Goal: Transaction & Acquisition: Purchase product/service

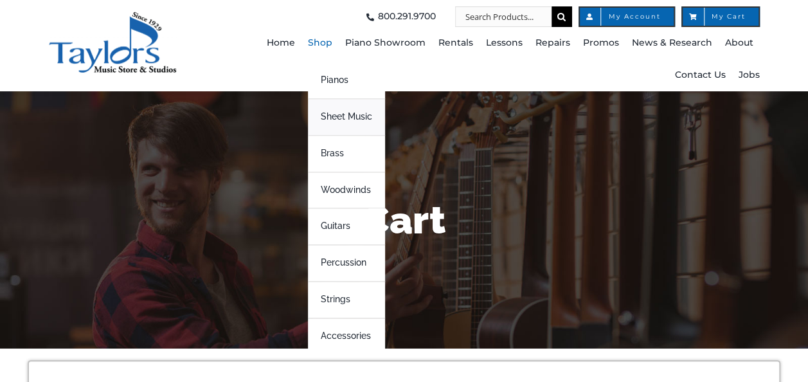
click at [344, 120] on span "Sheet Music" at bounding box center [346, 117] width 51 height 21
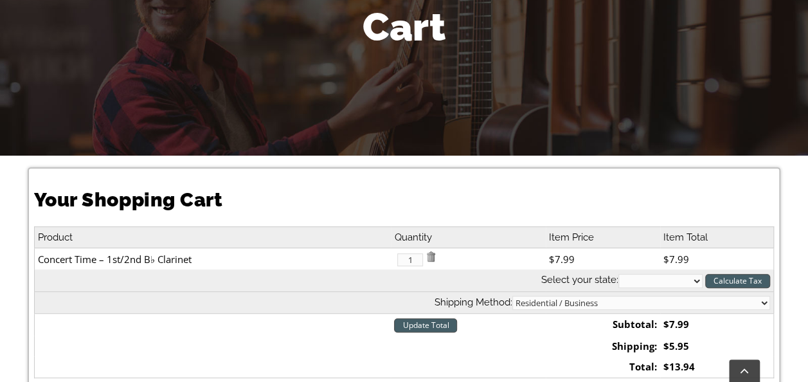
scroll to position [257, 0]
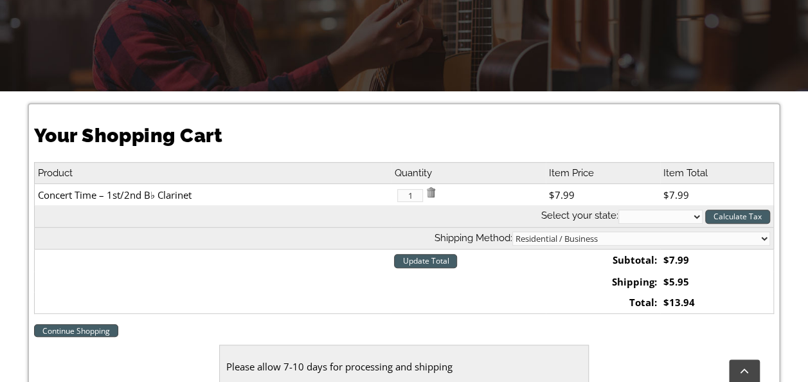
click at [675, 237] on select "Residential / Business Store Pickup Annuciation BVM Benchmark School Bishop Sha…" at bounding box center [641, 238] width 258 height 14
select select "2-Media Elementary"
click at [614, 231] on select "Residential / Business Store Pickup Annuciation BVM Benchmark School Bishop Sha…" at bounding box center [641, 238] width 258 height 14
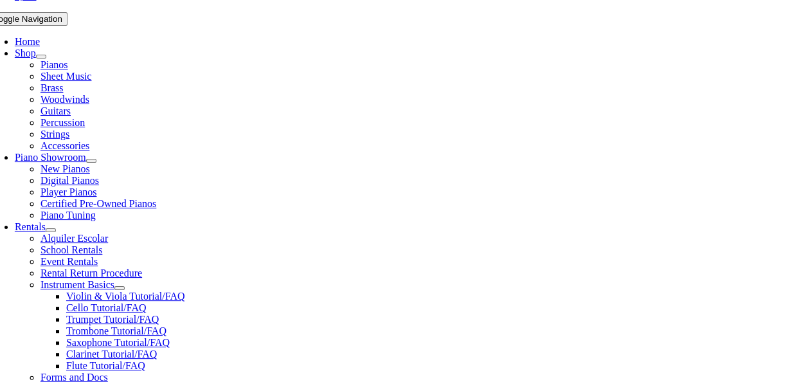
scroll to position [321, 0]
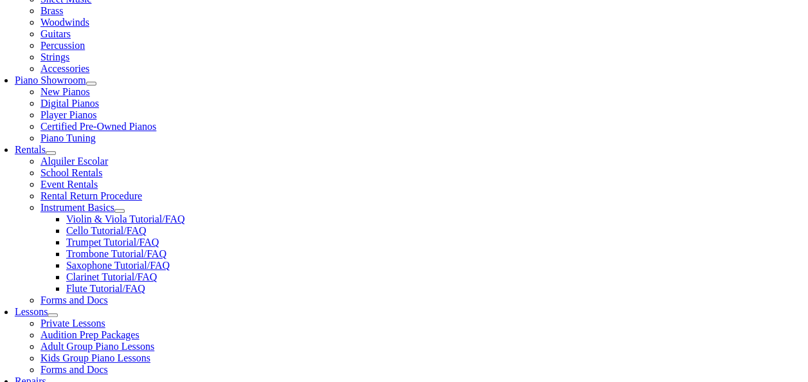
select select "PA"
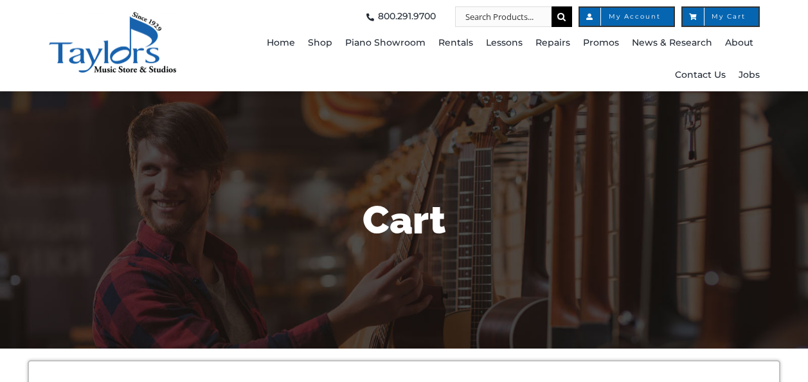
select select "PA"
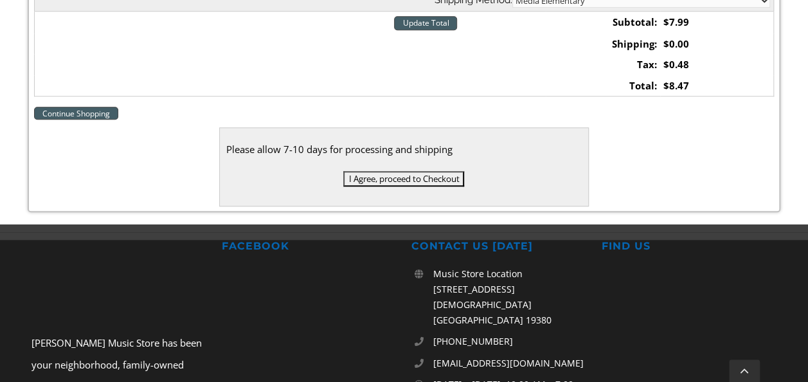
scroll to position [514, 0]
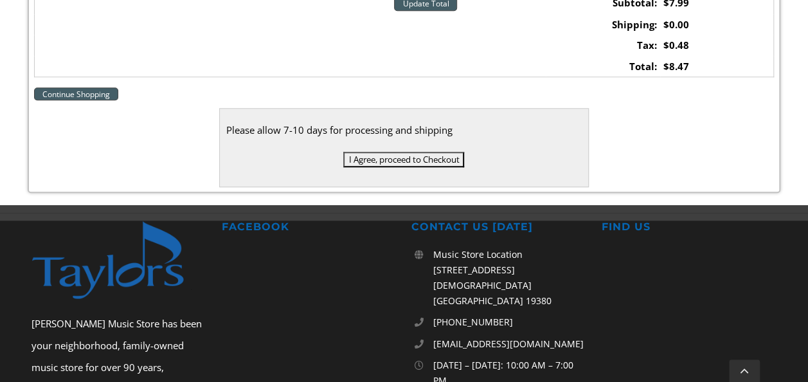
click at [397, 155] on input "I Agree, proceed to Checkout" at bounding box center [403, 159] width 121 height 15
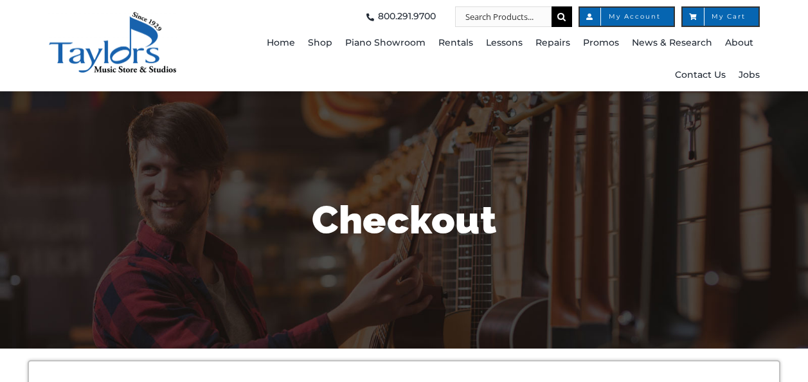
select select
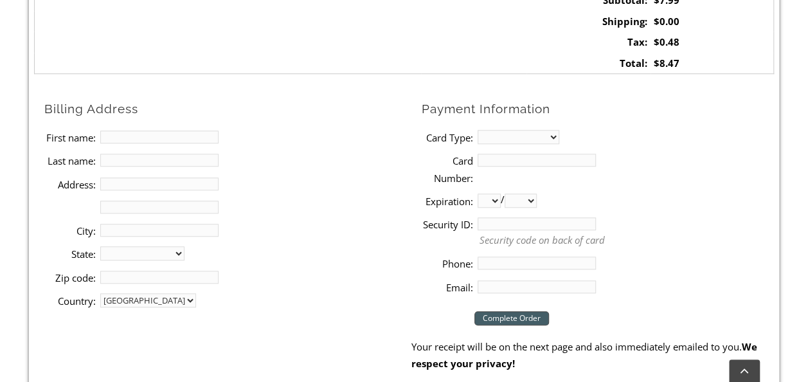
scroll to position [514, 0]
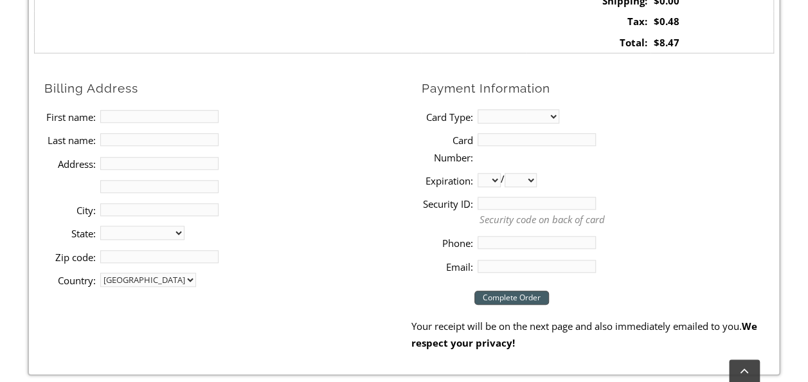
click at [130, 116] on input "First name:" at bounding box center [159, 116] width 118 height 13
type input "[PERSON_NAME]"
type input "[STREET_ADDRESS]"
type input "Media"
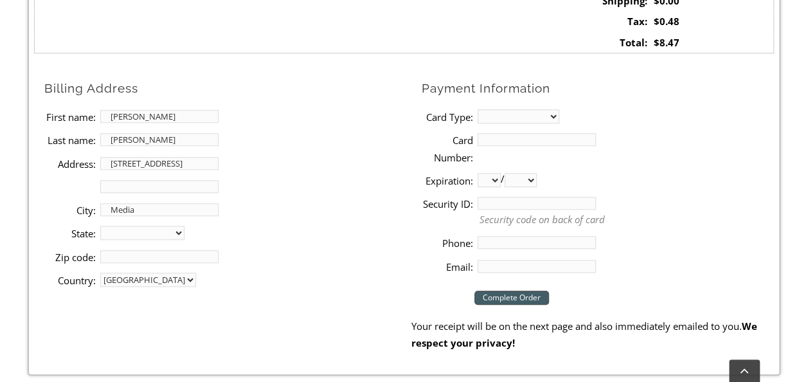
select select "PA"
type input "19063"
type input "9087975846"
type input "[EMAIL_ADDRESS][PERSON_NAME][DOMAIN_NAME]"
click at [498, 114] on select "MasterCard Visa American Express Discover" at bounding box center [519, 116] width 82 height 14
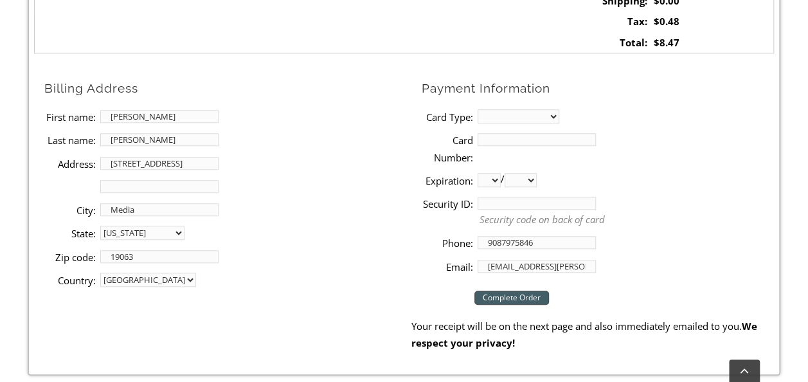
select select "visa"
click at [478, 109] on select "MasterCard Visa American Express Discover" at bounding box center [519, 116] width 82 height 14
click at [522, 134] on input "Card Number:" at bounding box center [537, 139] width 118 height 13
type input "[CREDIT_CARD_NUMBER]"
select select "10"
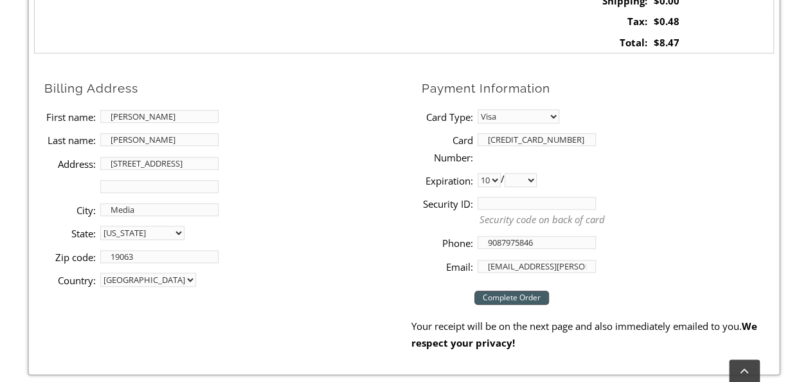
select select "2027"
click at [550, 198] on input "Security ID:" at bounding box center [537, 203] width 118 height 13
type input "725"
drag, startPoint x: 541, startPoint y: 238, endPoint x: 267, endPoint y: 271, distance: 276.4
click at [267, 271] on div "Billing Address First name: [PERSON_NAME] Last name: [PERSON_NAME] Address: [ST…" at bounding box center [404, 177] width 740 height 199
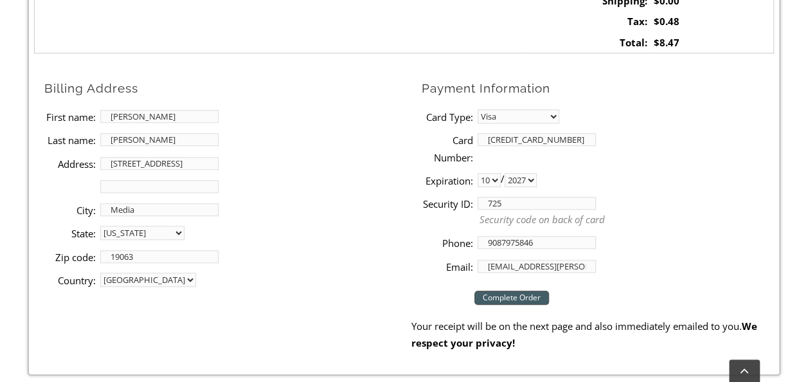
type input "1"
type input "6103241833"
type input "Media, PA 19063"
drag, startPoint x: 490, startPoint y: 265, endPoint x: 675, endPoint y: 262, distance: 185.8
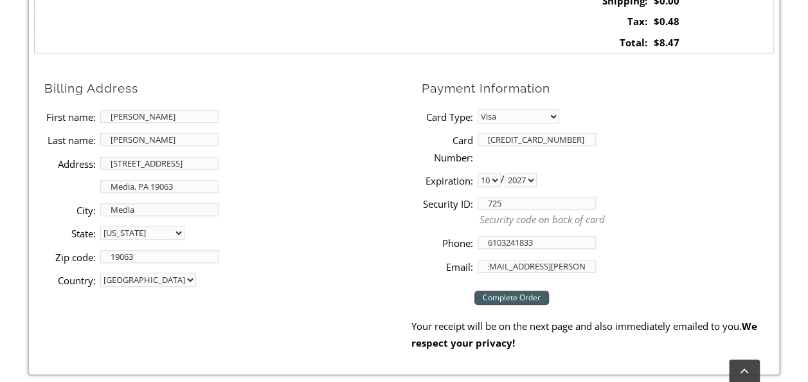
click at [675, 262] on li "Email: [EMAIL_ADDRESS][PERSON_NAME][DOMAIN_NAME]" at bounding box center [598, 265] width 352 height 23
type input "[EMAIL_ADDRESS][DOMAIN_NAME]"
drag, startPoint x: 317, startPoint y: 320, endPoint x: 325, endPoint y: 316, distance: 8.6
click at [318, 320] on form "Billing Address First name: [PERSON_NAME] Last name: [PERSON_NAME] Address: [ST…" at bounding box center [404, 214] width 740 height 273
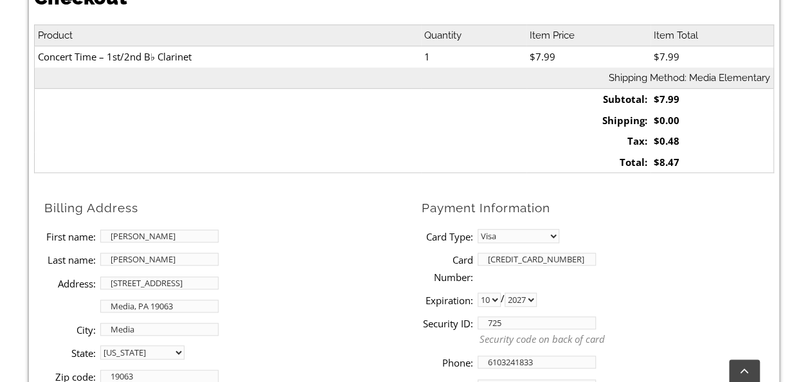
scroll to position [514, 0]
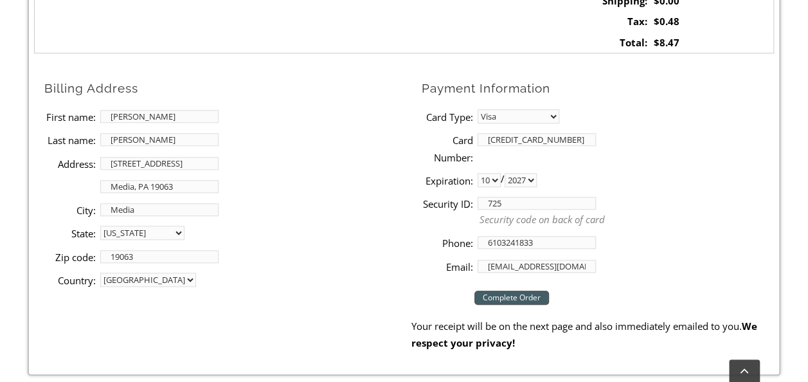
click at [508, 299] on input "Complete Order" at bounding box center [511, 297] width 75 height 14
